Goal: Check status: Check status

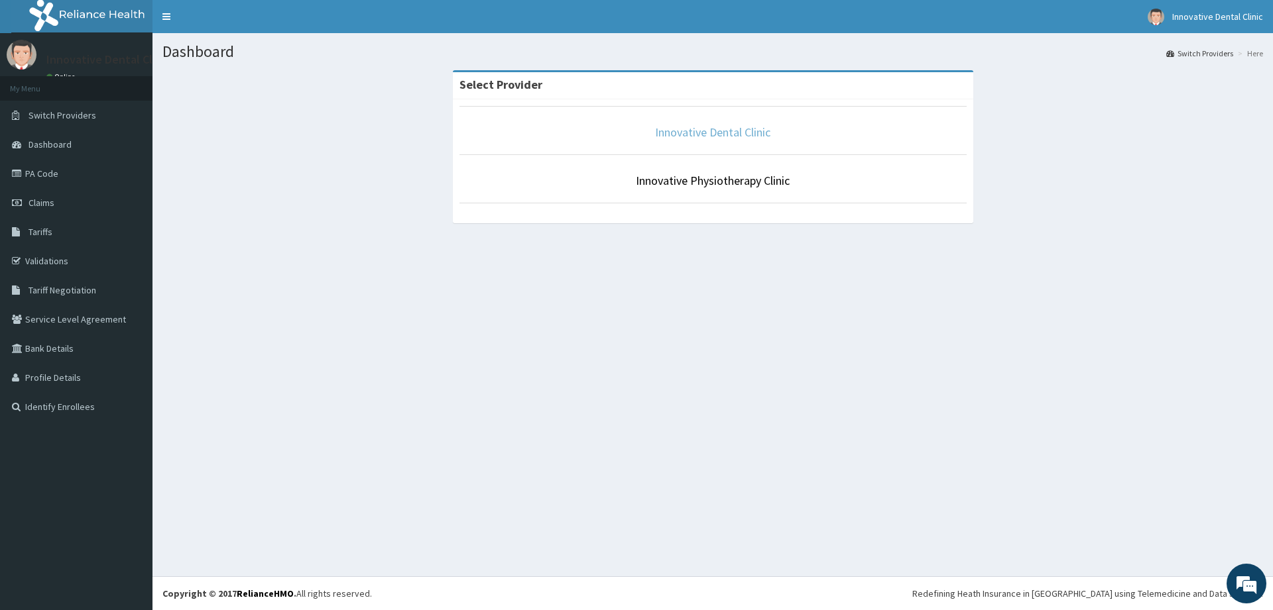
click at [766, 134] on link "Innovative Dental Clinic" at bounding box center [712, 132] width 115 height 15
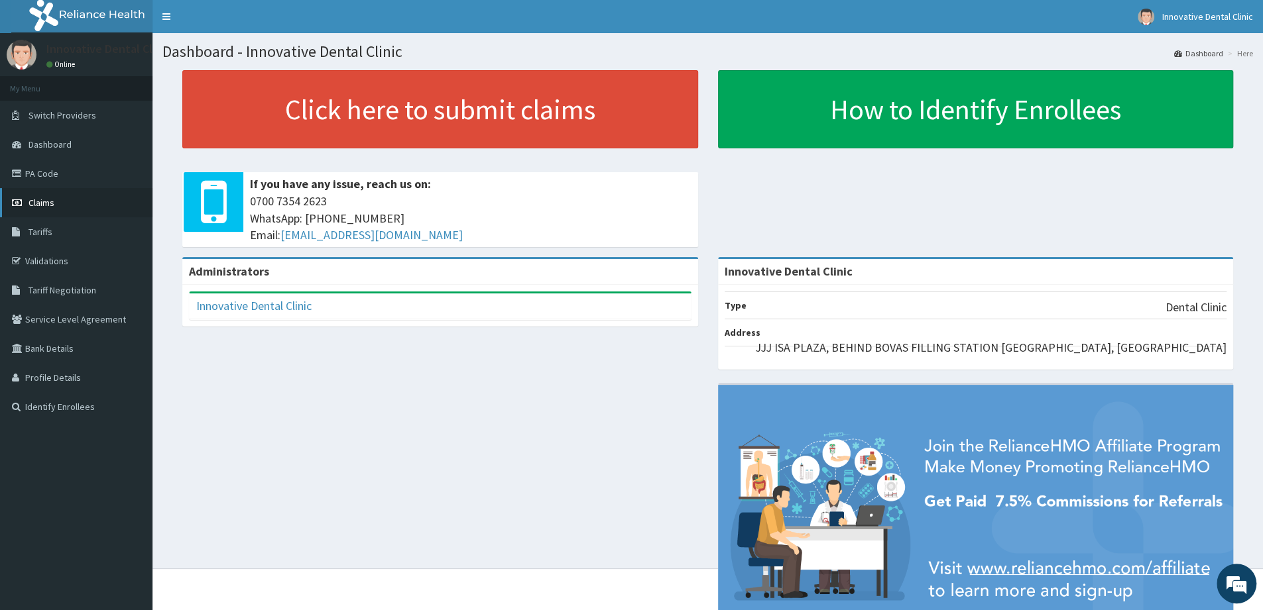
click at [79, 214] on link "Claims" at bounding box center [76, 202] width 152 height 29
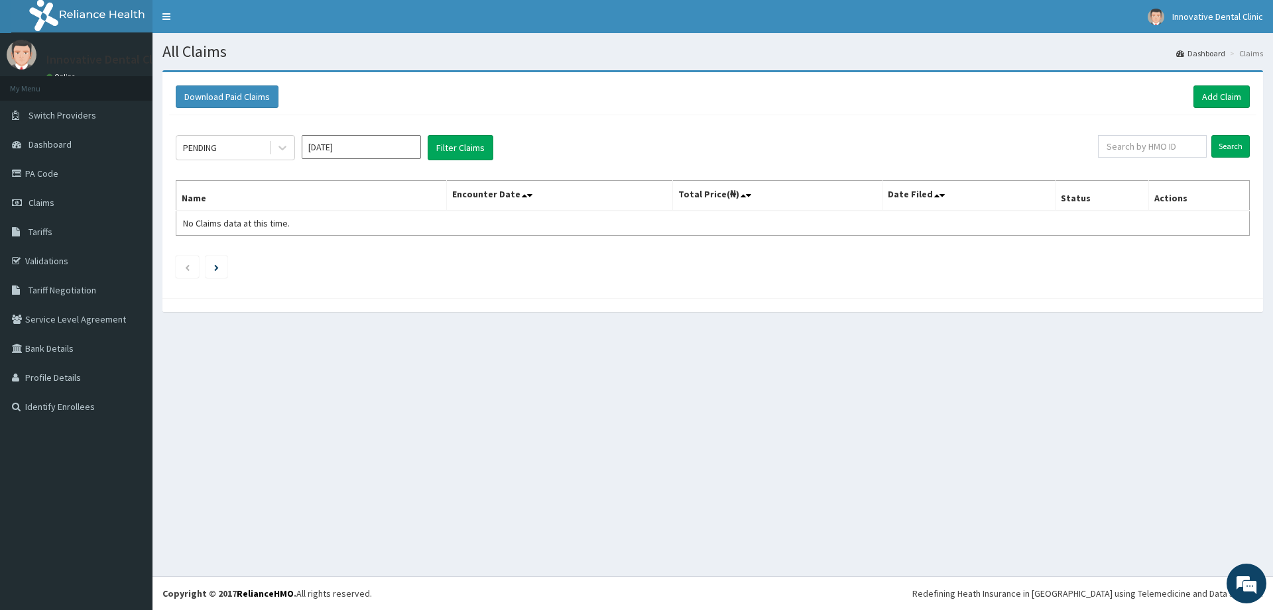
click at [392, 149] on input "[DATE]" at bounding box center [361, 147] width 119 height 24
click at [393, 231] on div "Jun" at bounding box center [400, 229] width 27 height 25
click at [277, 146] on icon at bounding box center [282, 147] width 13 height 13
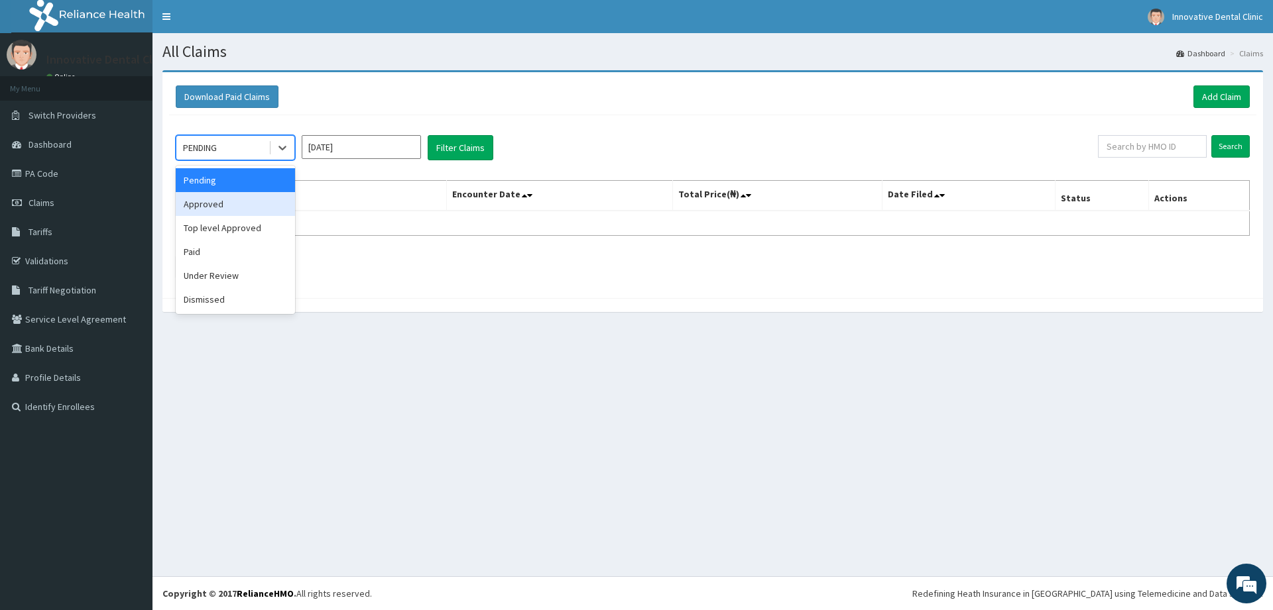
click at [268, 201] on div "Approved" at bounding box center [235, 204] width 119 height 24
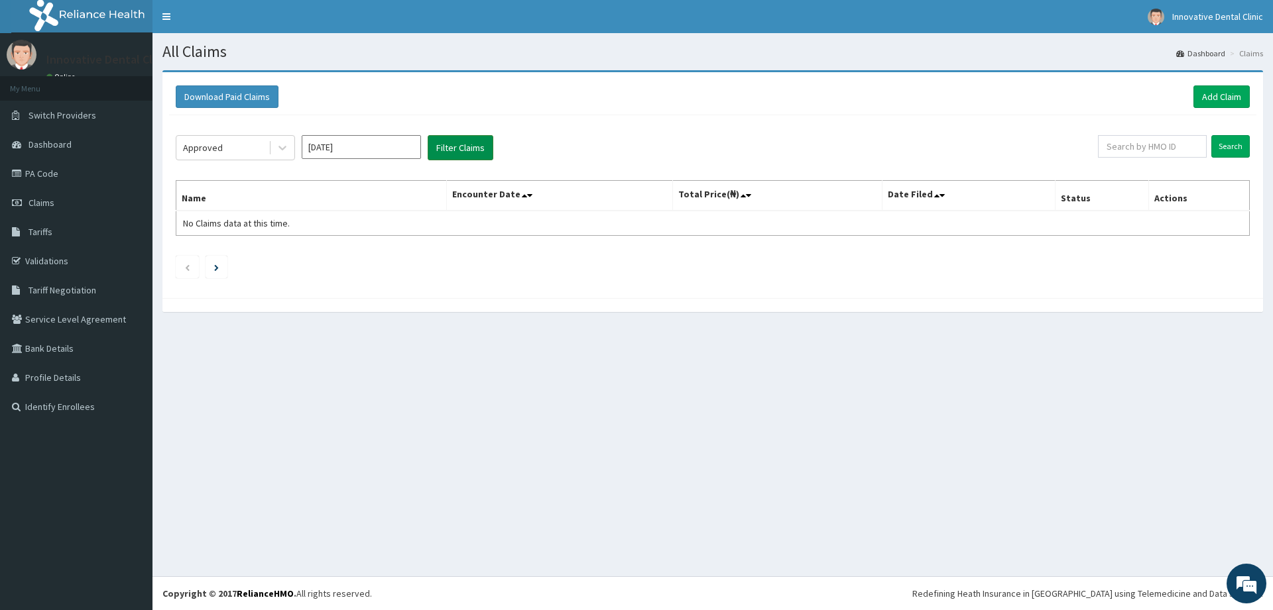
click at [449, 152] on button "Filter Claims" at bounding box center [461, 147] width 66 height 25
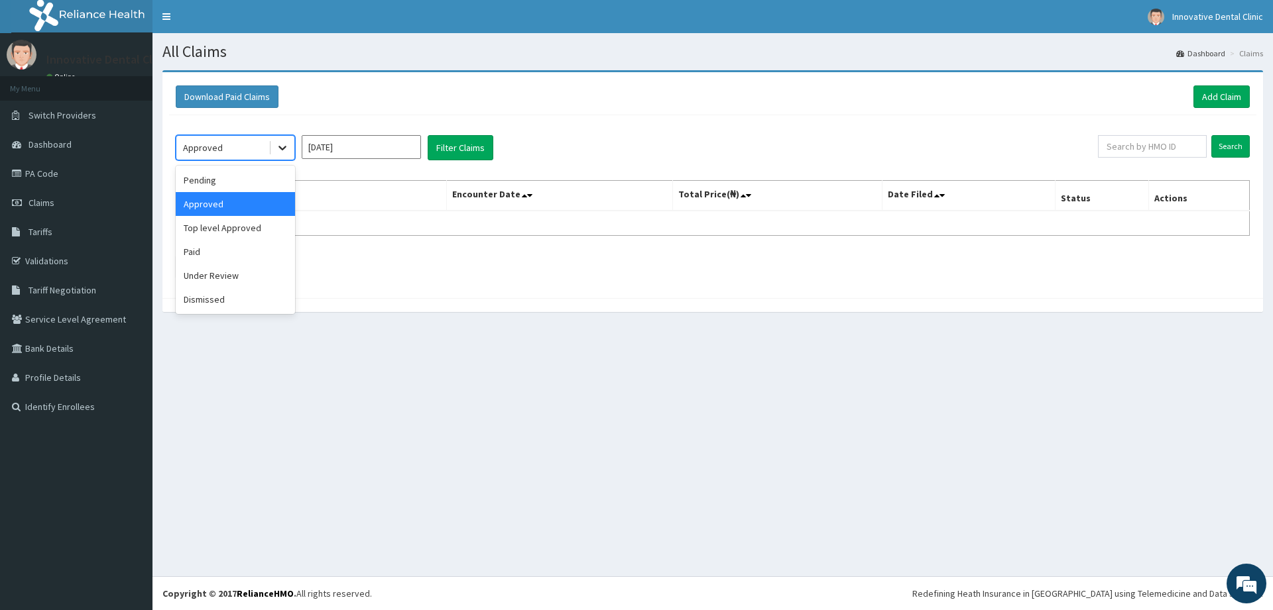
click at [288, 154] on icon at bounding box center [282, 147] width 13 height 13
click at [240, 229] on div "Top level Approved" at bounding box center [235, 228] width 119 height 24
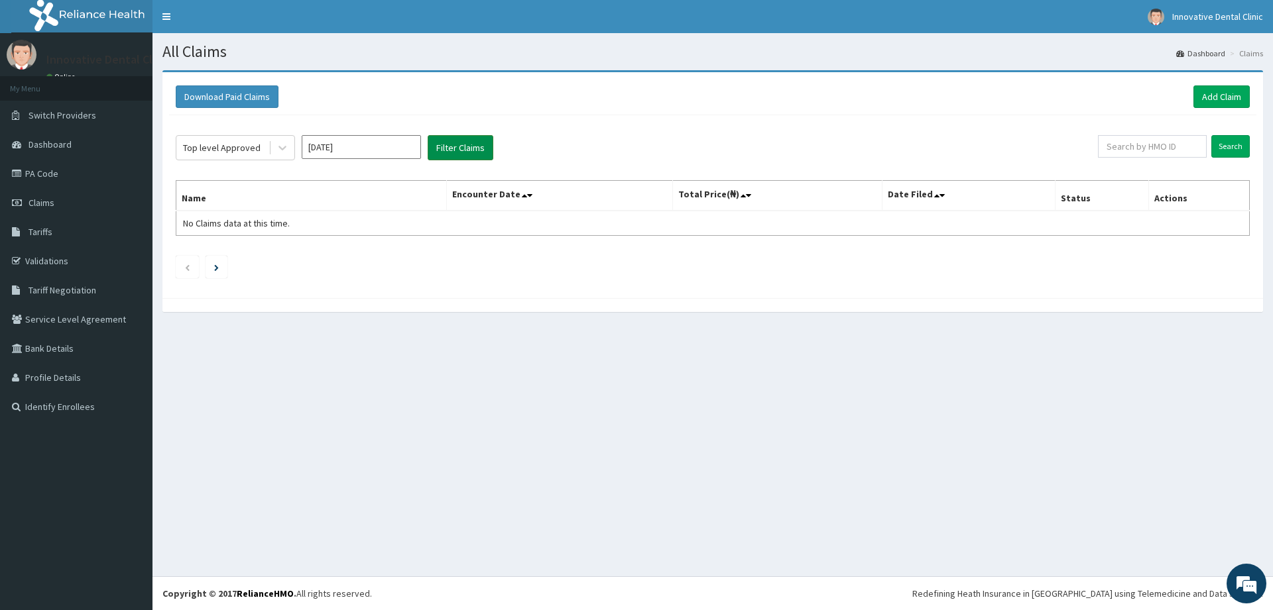
click at [456, 142] on button "Filter Claims" at bounding box center [461, 147] width 66 height 25
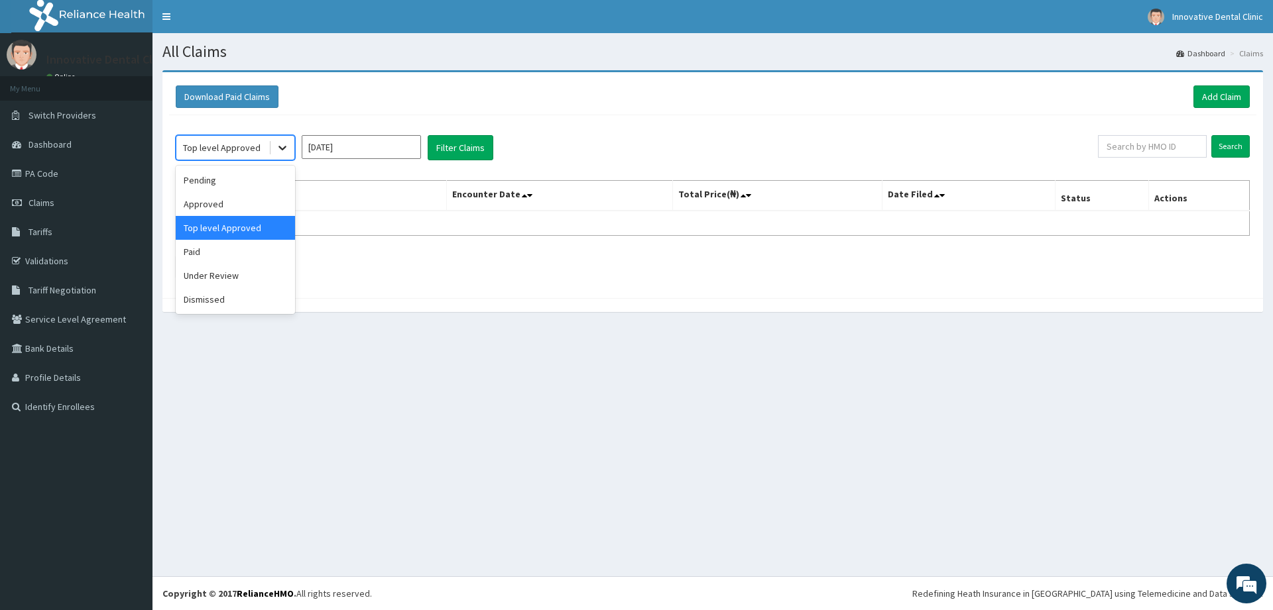
click at [276, 141] on icon at bounding box center [282, 147] width 13 height 13
click at [234, 258] on div "Paid" at bounding box center [235, 252] width 119 height 24
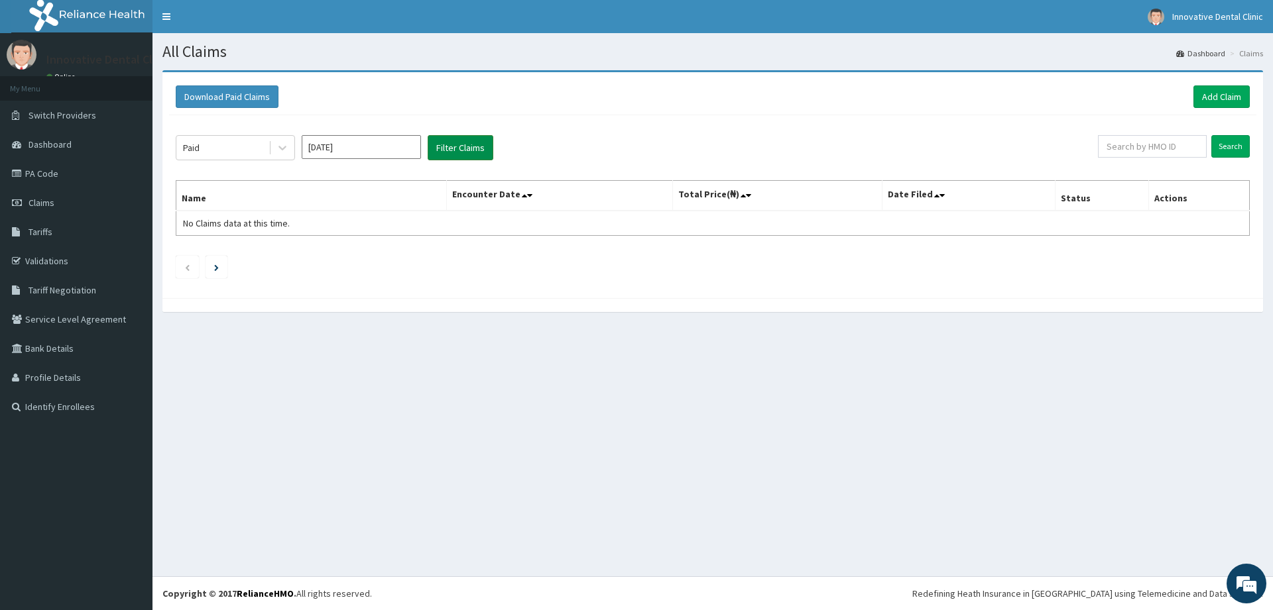
click at [449, 145] on button "Filter Claims" at bounding box center [461, 147] width 66 height 25
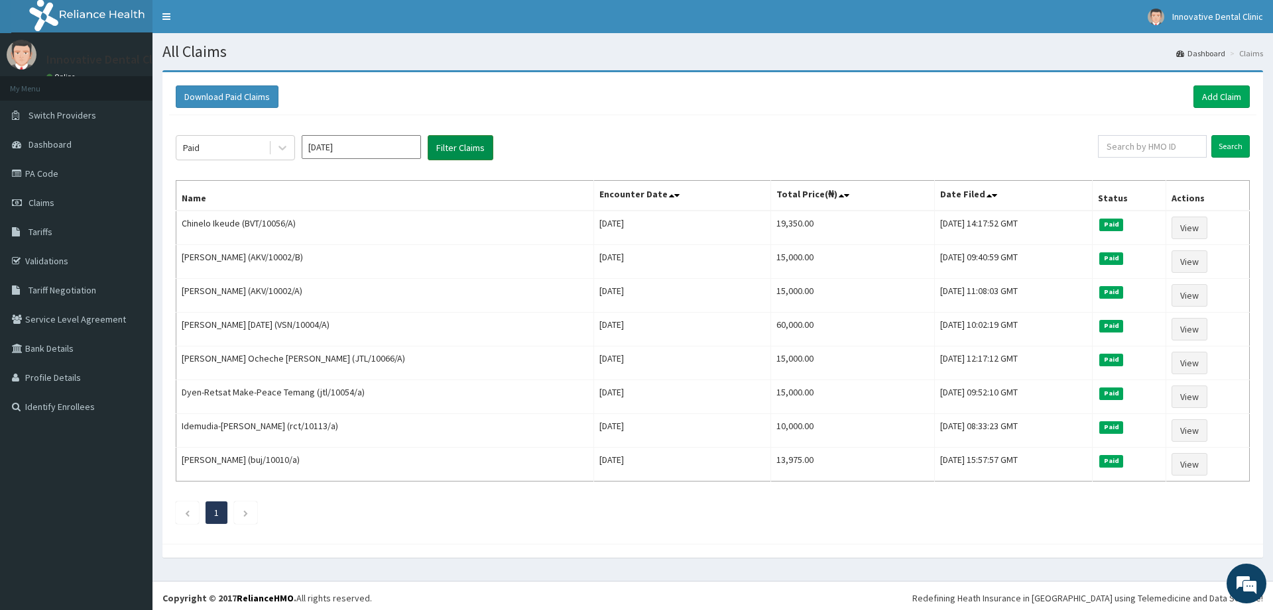
click at [449, 145] on button "Filter Claims" at bounding box center [461, 147] width 66 height 25
click at [401, 150] on input "[DATE]" at bounding box center [361, 147] width 119 height 24
click at [326, 256] on div "[DATE]" at bounding box center [322, 257] width 27 height 25
click at [447, 150] on button "Filter Claims" at bounding box center [461, 147] width 66 height 25
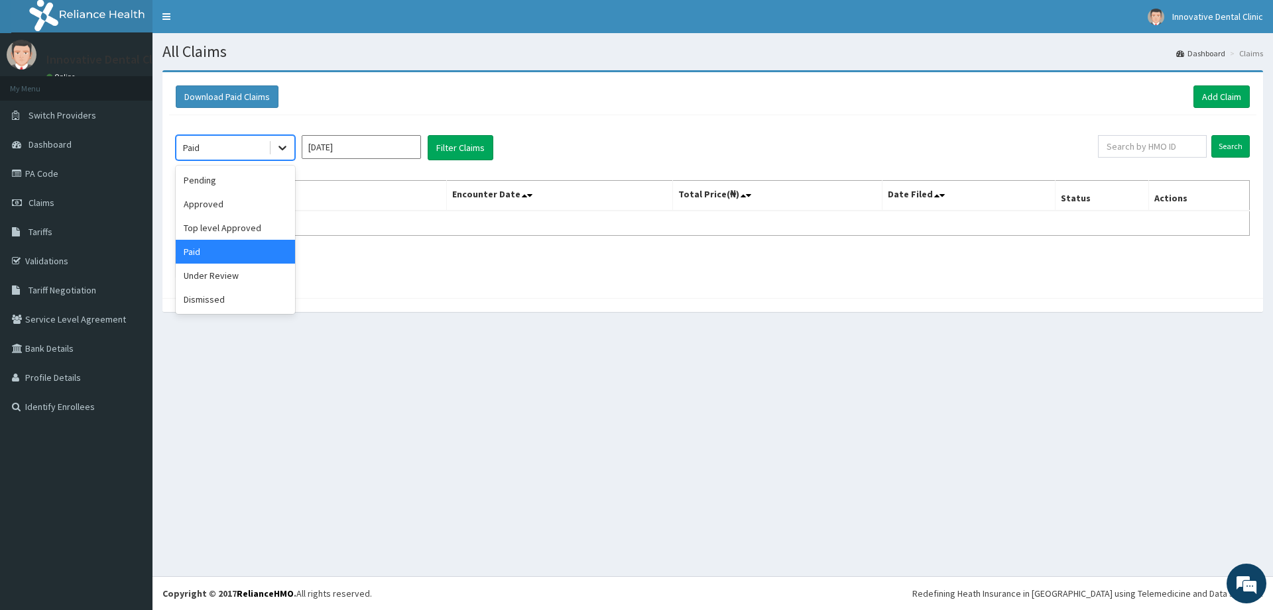
click at [280, 147] on icon at bounding box center [282, 148] width 8 height 5
click at [250, 229] on div "Top level Approved" at bounding box center [235, 228] width 119 height 24
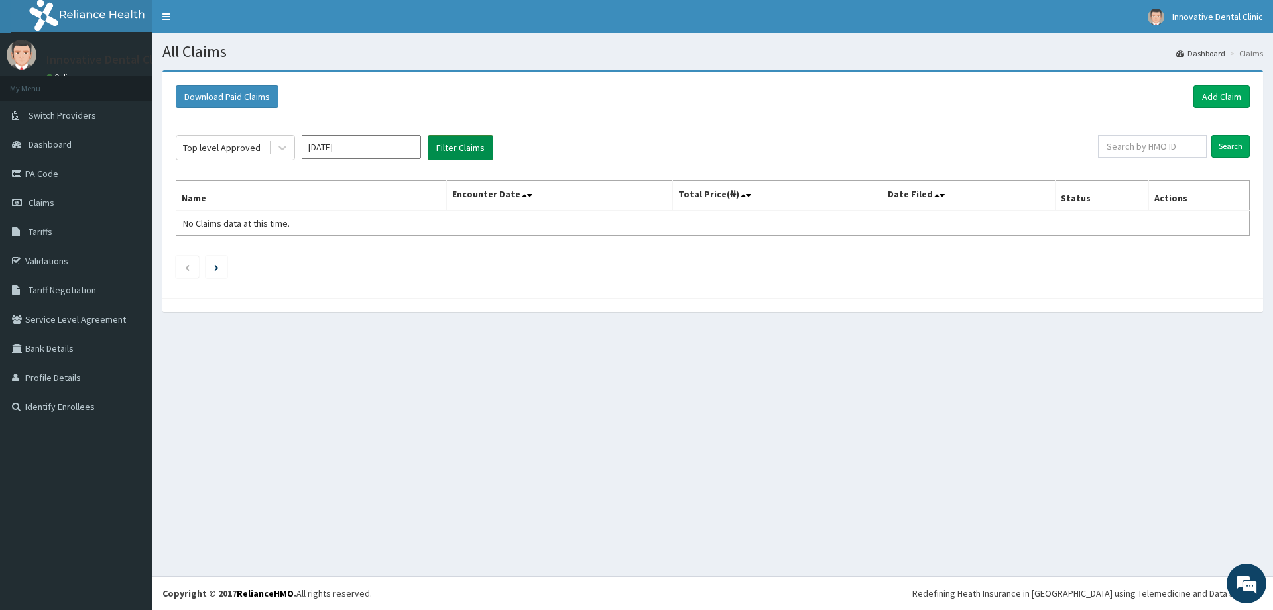
click at [445, 148] on button "Filter Claims" at bounding box center [461, 147] width 66 height 25
click at [347, 152] on input "[DATE]" at bounding box center [361, 147] width 119 height 24
click at [402, 217] on div "Jun" at bounding box center [400, 229] width 27 height 25
type input "[DATE]"
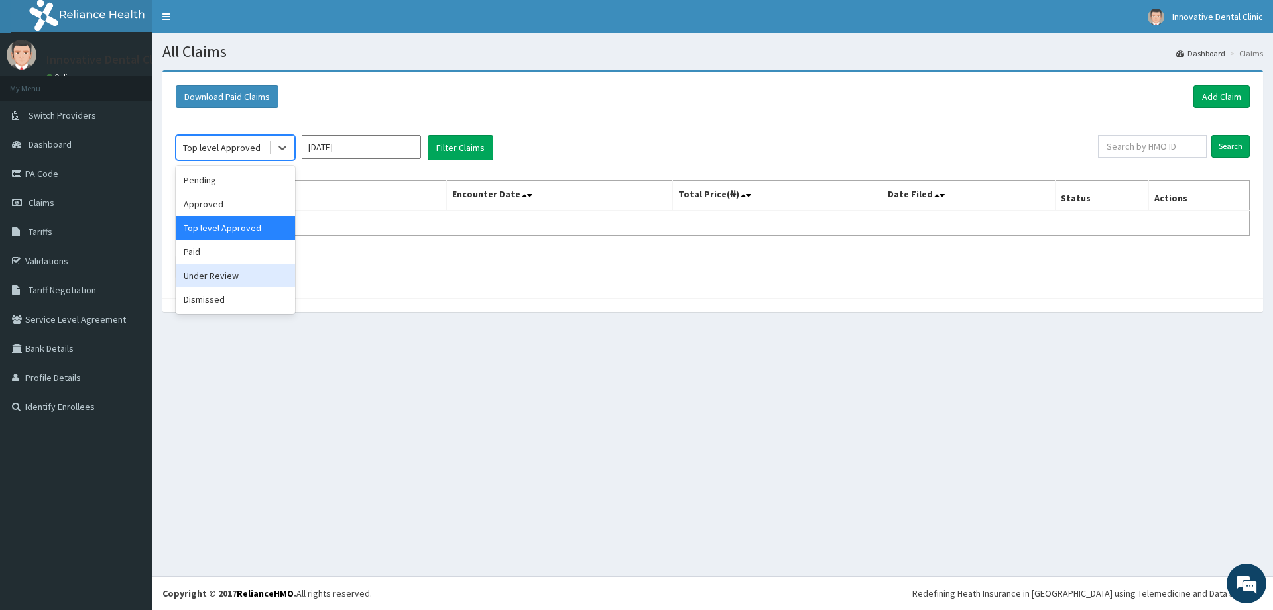
drag, startPoint x: 288, startPoint y: 148, endPoint x: 243, endPoint y: 262, distance: 122.8
click at [243, 160] on div "option Top level Approved, selected. option Under Review focused, 5 of 6. 6 res…" at bounding box center [235, 147] width 119 height 25
click at [243, 262] on div "Paid" at bounding box center [235, 252] width 119 height 24
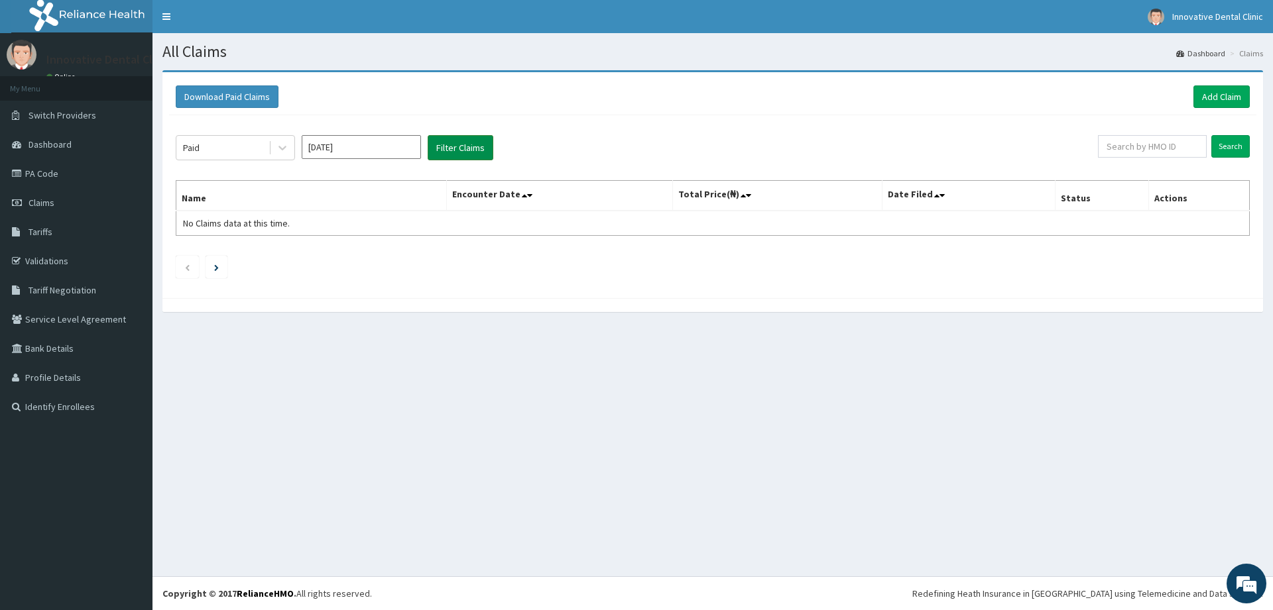
click at [452, 149] on button "Filter Claims" at bounding box center [461, 147] width 66 height 25
